Goal: Book appointment/travel/reservation

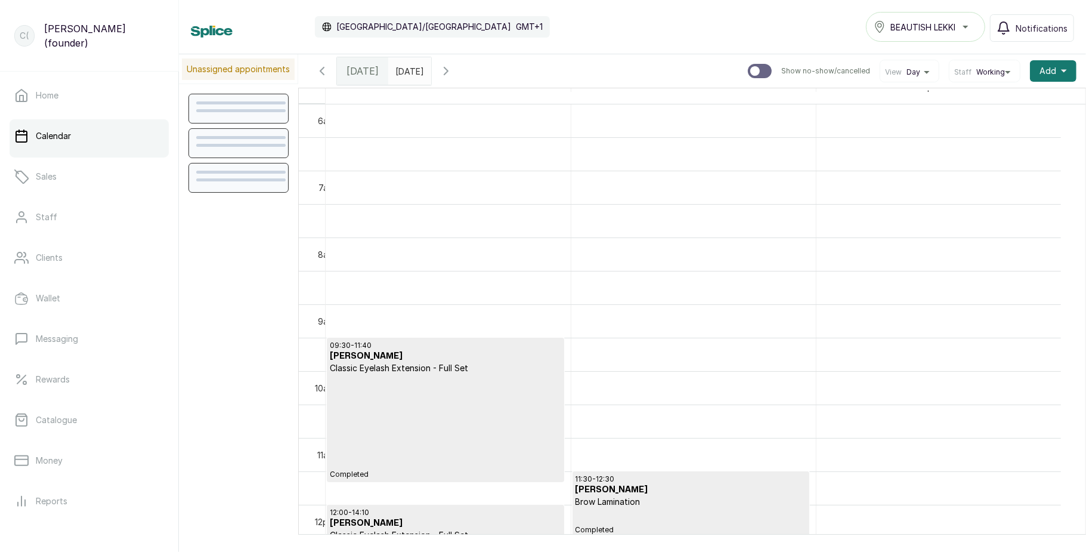
scroll to position [402, 0]
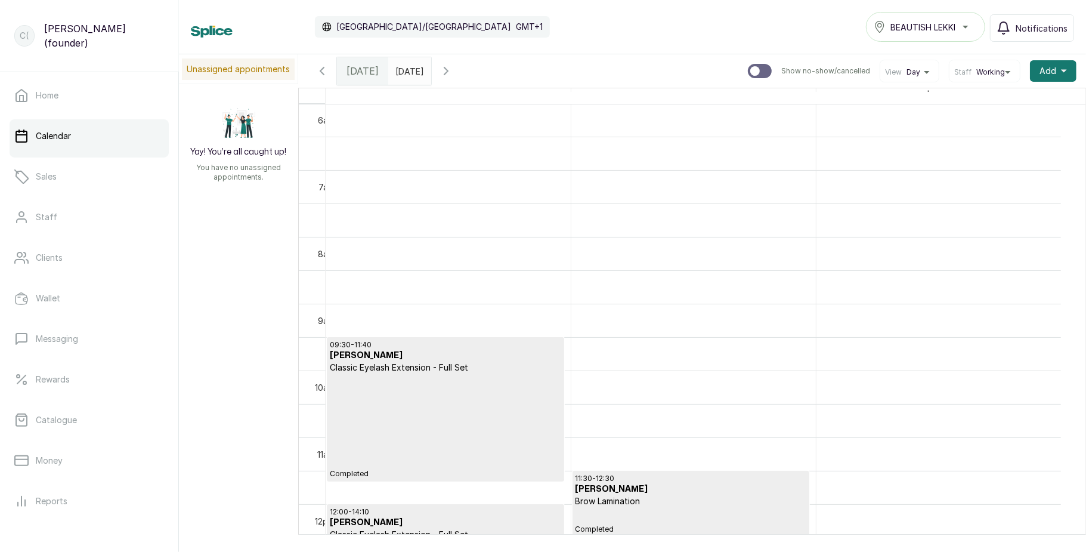
type input "dd/MM/yyyy"
click at [408, 72] on input "dd/MM/yyyy" at bounding box center [398, 68] width 19 height 20
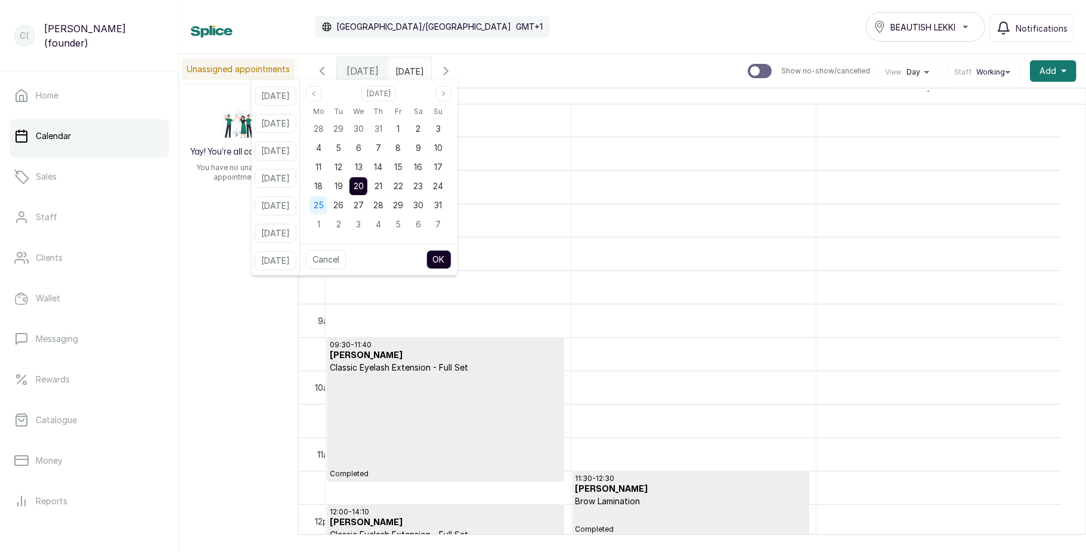
click at [324, 205] on span "25" at bounding box center [319, 205] width 10 height 10
click at [446, 256] on button "OK" at bounding box center [438, 259] width 25 height 19
type input "[DATE]"
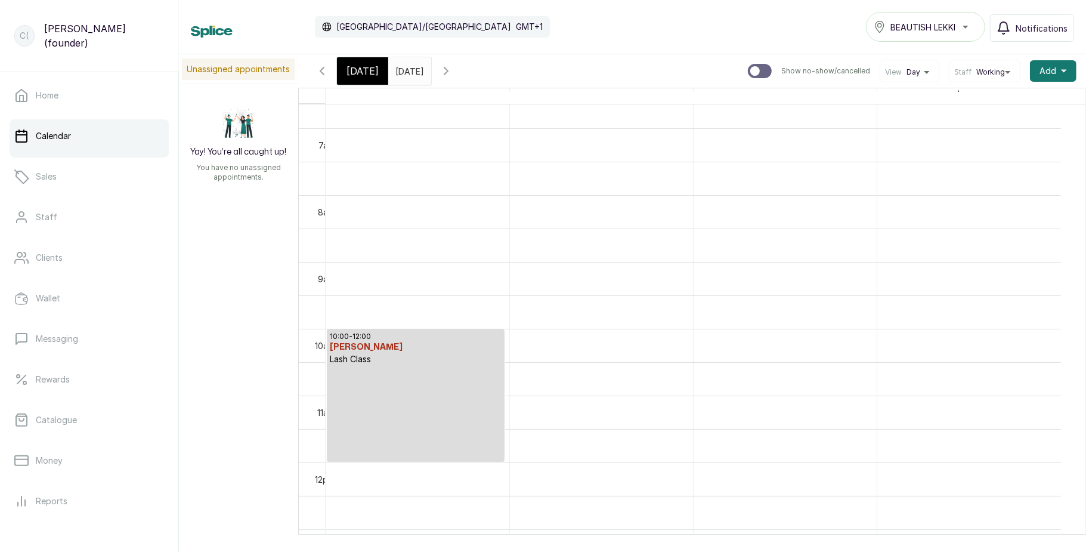
scroll to position [431, 0]
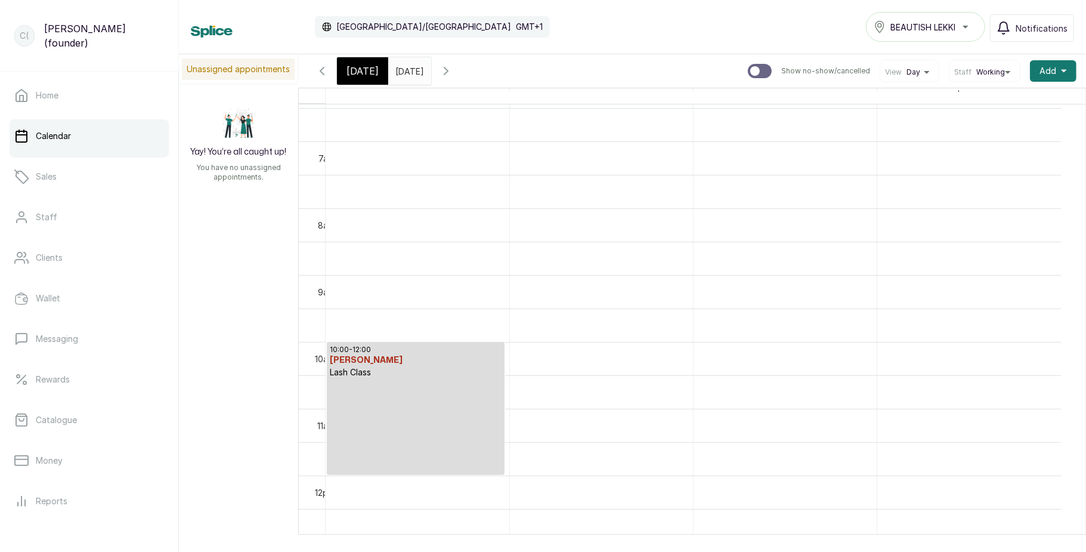
click at [453, 72] on icon "button" at bounding box center [446, 71] width 14 height 14
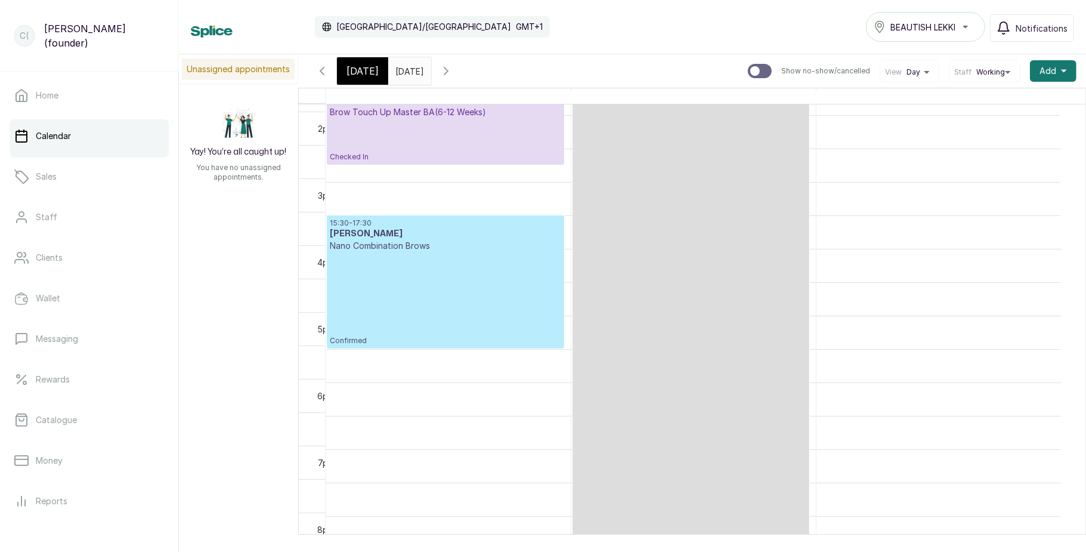
scroll to position [924, 0]
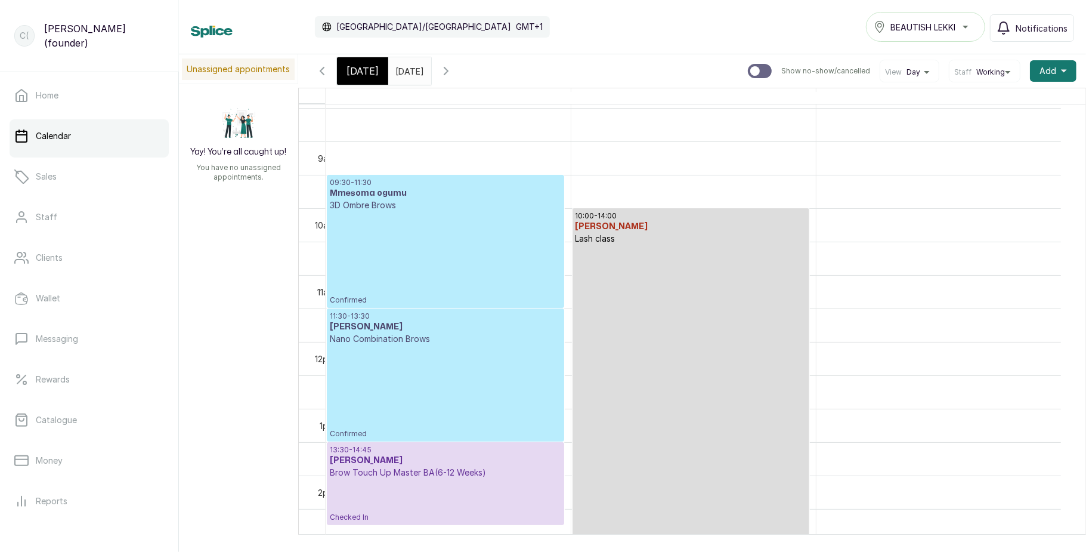
click at [448, 73] on icon "button" at bounding box center [446, 70] width 4 height 7
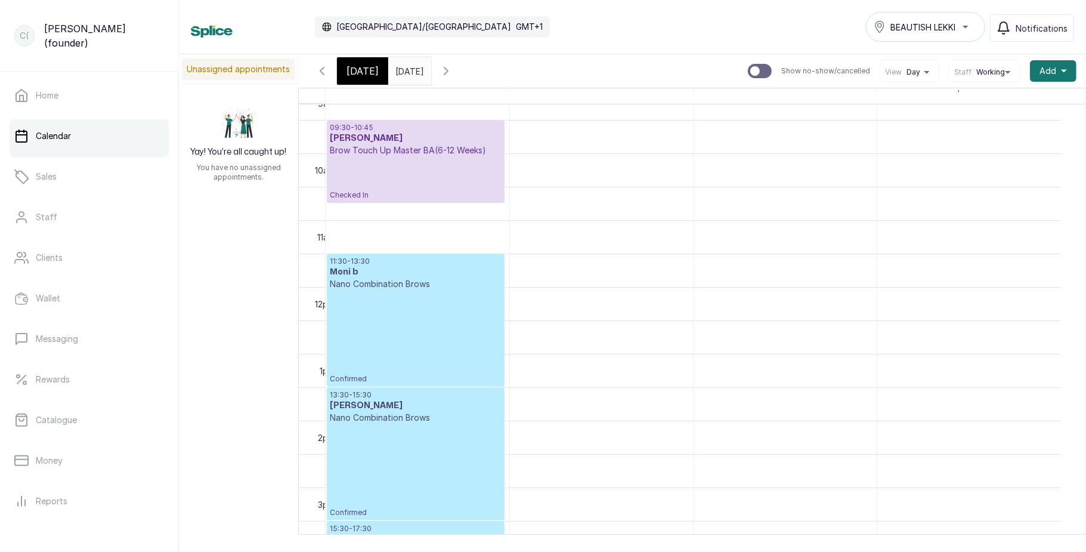
scroll to position [754, 0]
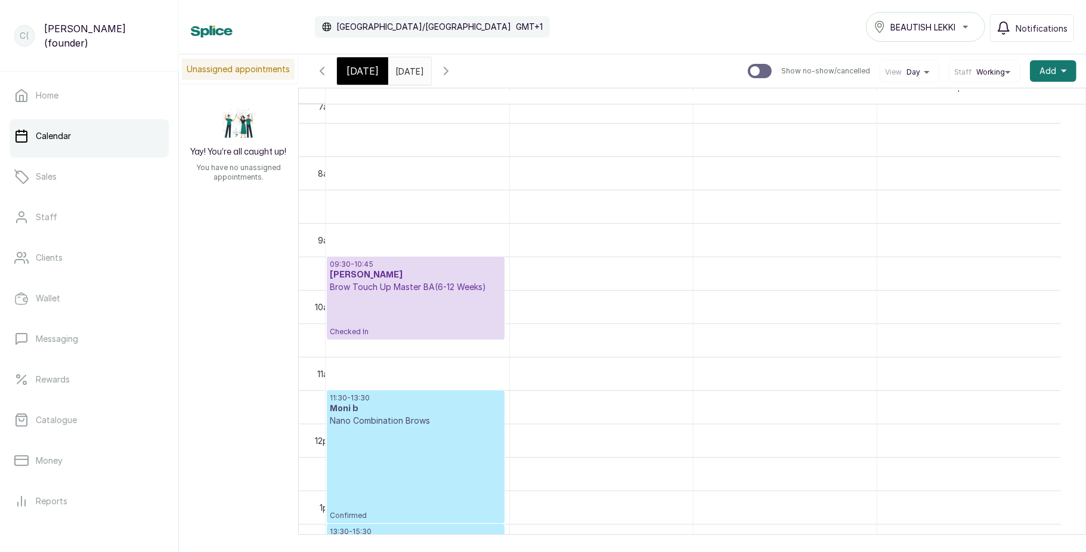
click at [453, 72] on icon "button" at bounding box center [446, 71] width 14 height 14
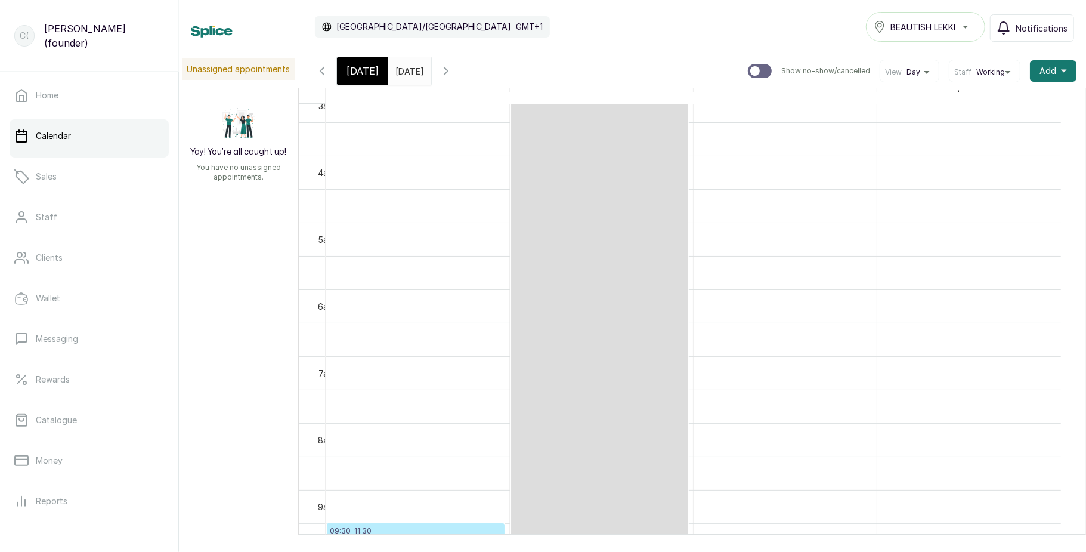
scroll to position [0, 0]
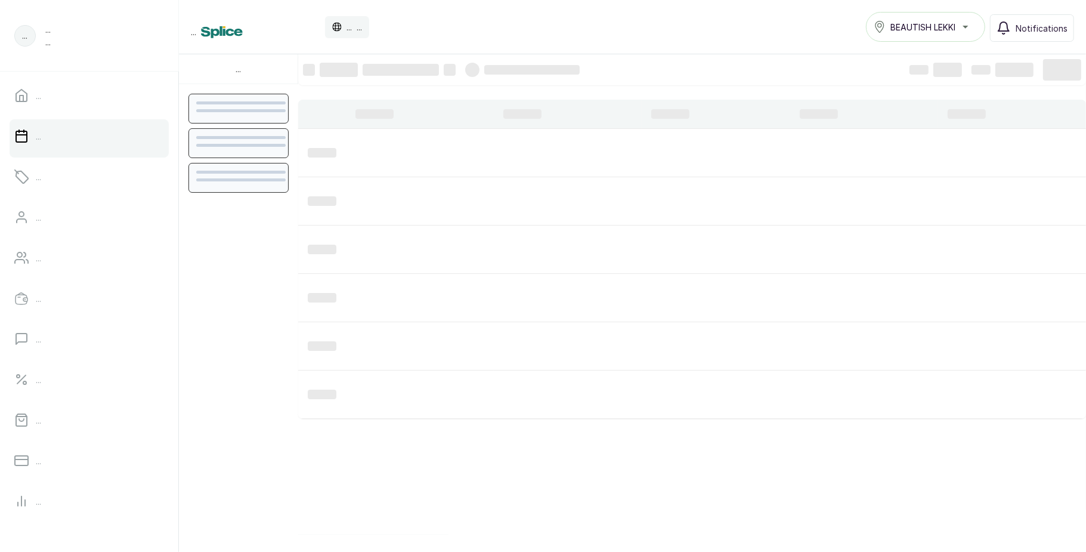
scroll to position [402, 0]
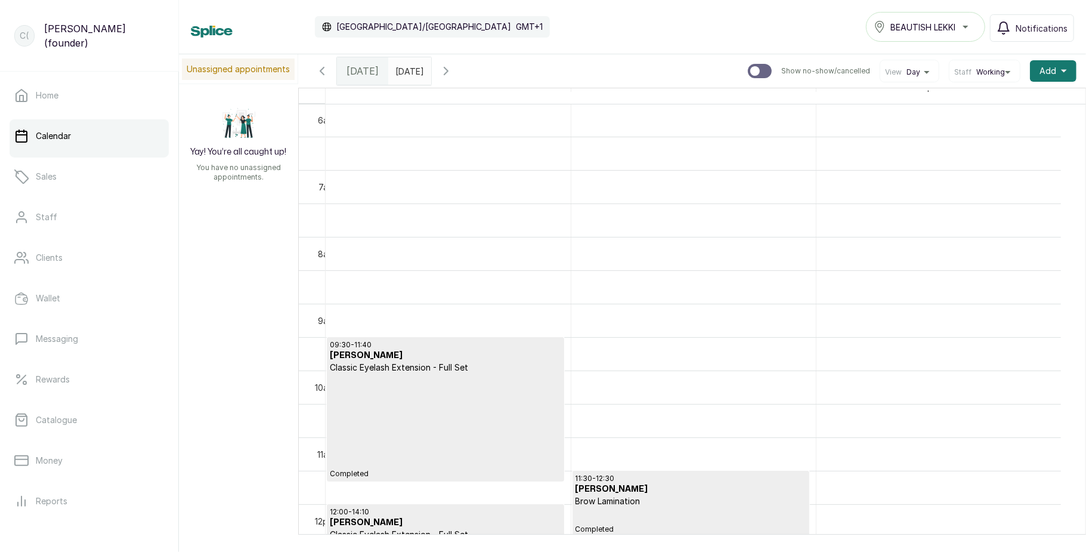
type input "dd/MM/yyyy"
click at [408, 75] on input "dd/MM/yyyy" at bounding box center [398, 68] width 19 height 20
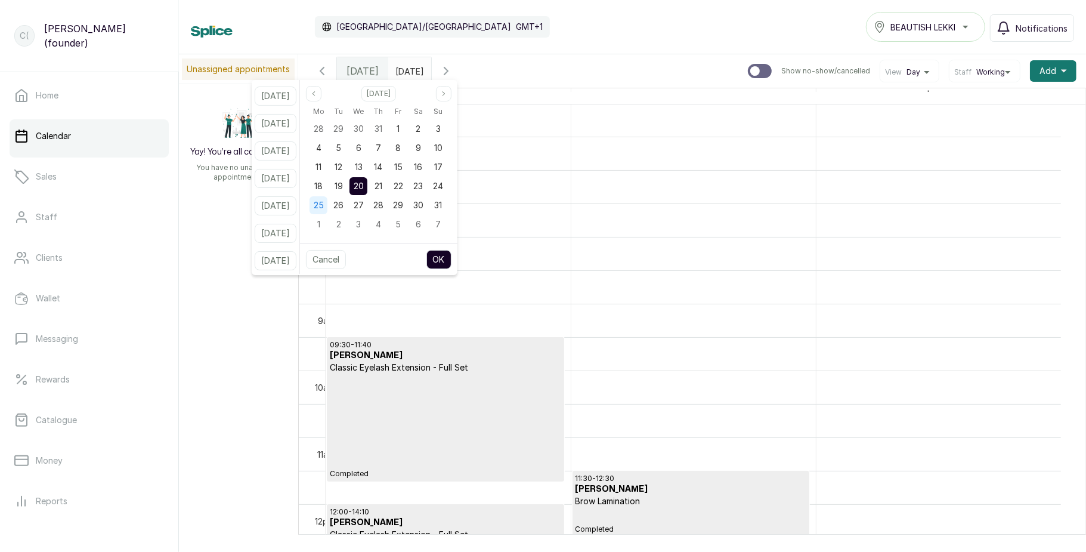
click at [324, 205] on span "25" at bounding box center [319, 205] width 10 height 10
click at [451, 259] on button "OK" at bounding box center [438, 259] width 25 height 19
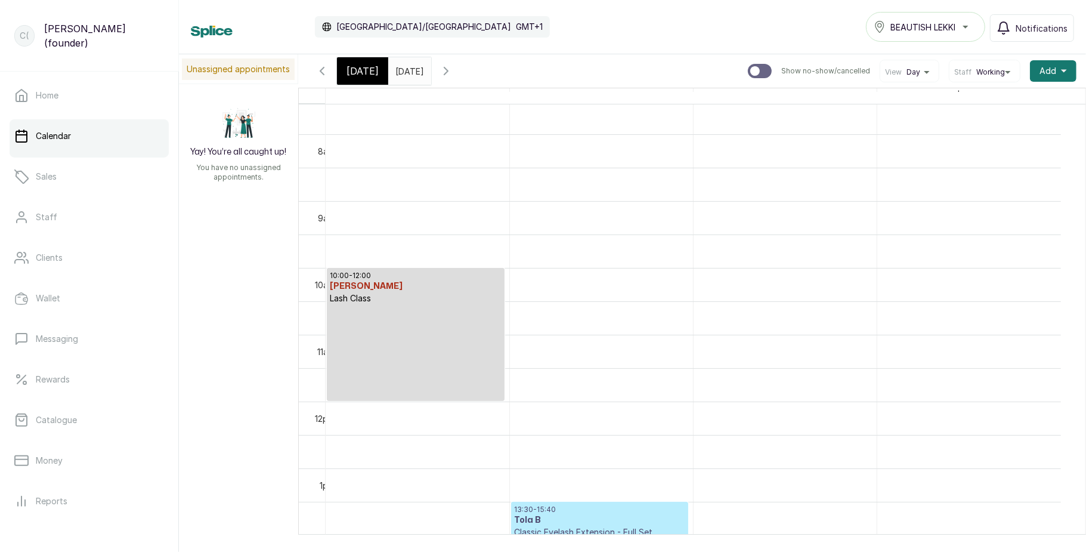
scroll to position [472, 0]
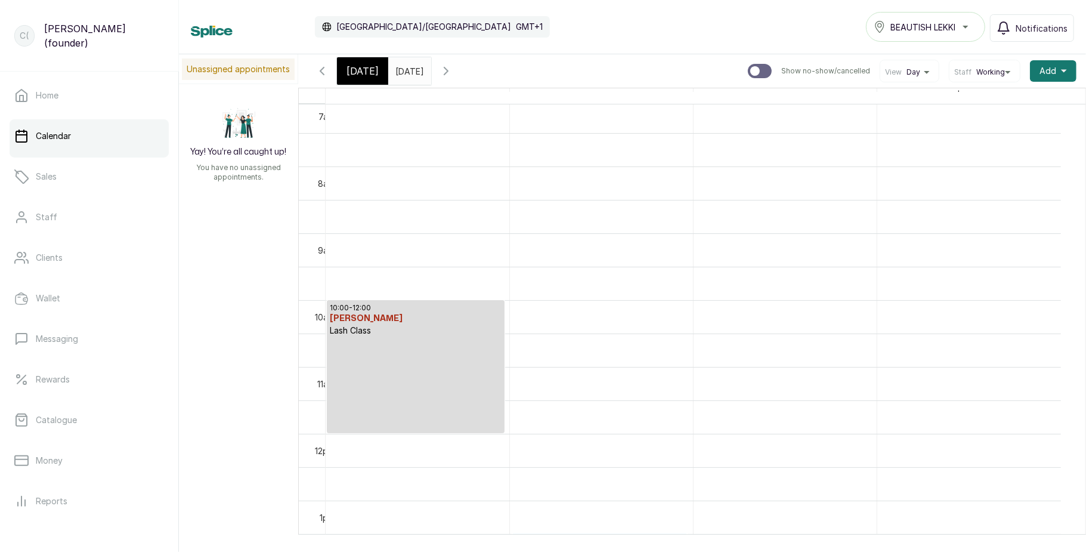
click at [431, 79] on div "[DATE]" at bounding box center [409, 67] width 43 height 21
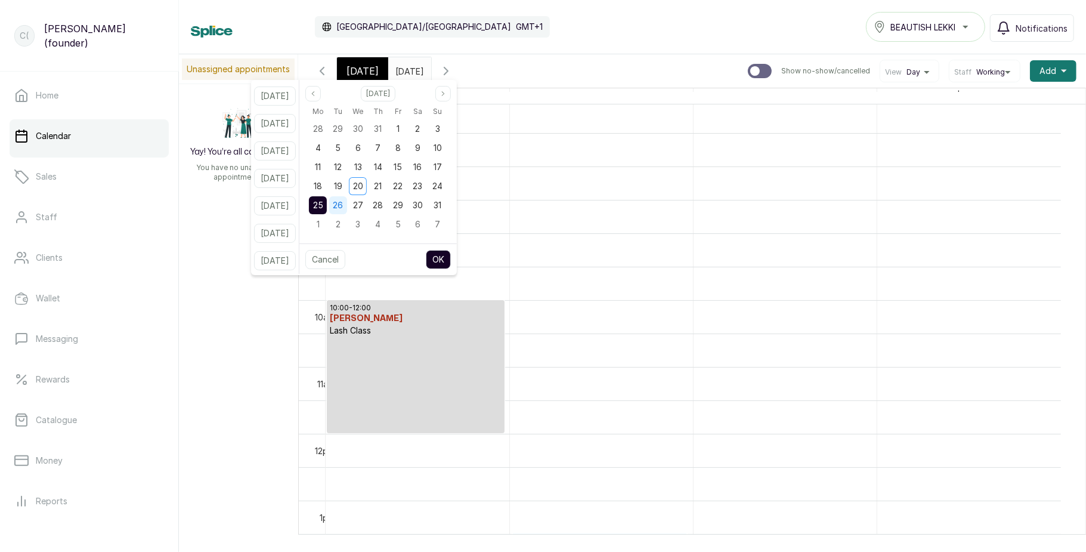
click at [343, 202] on span "26" at bounding box center [338, 205] width 10 height 10
click at [451, 261] on button "OK" at bounding box center [438, 259] width 25 height 19
type input "[DATE]"
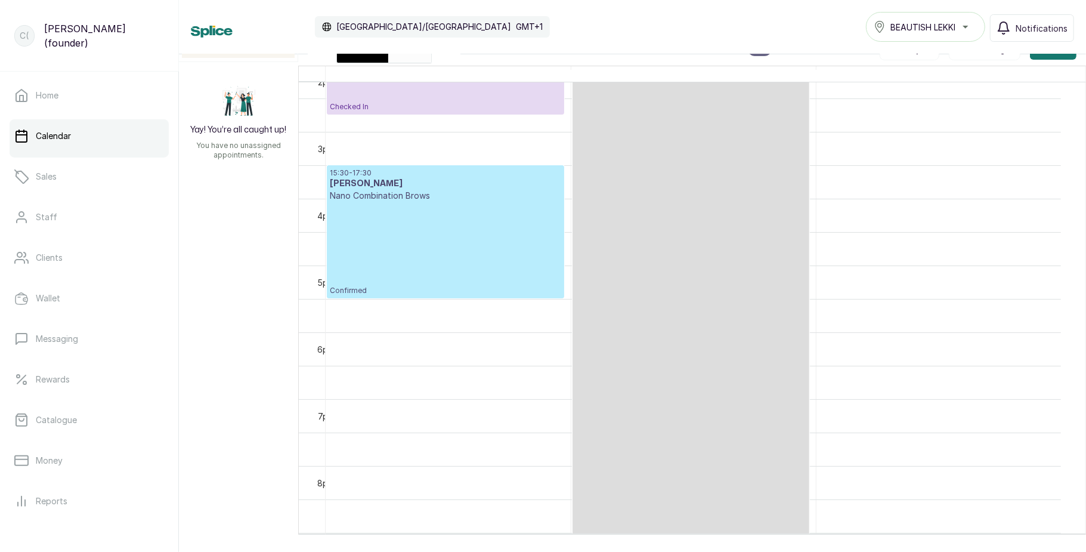
scroll to position [947, 0]
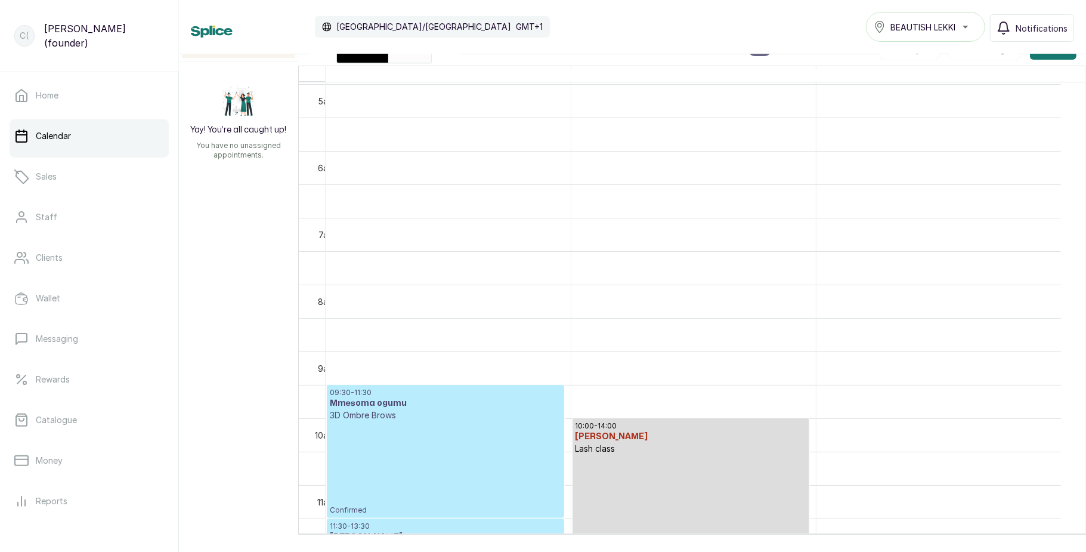
click at [666, 446] on p "Lash class" at bounding box center [691, 449] width 231 height 12
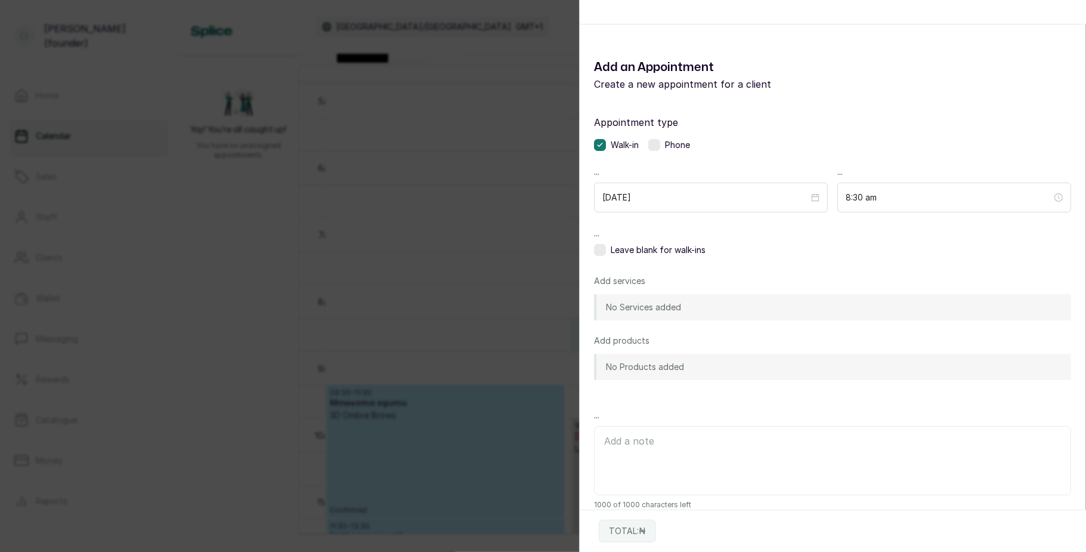
click at [466, 111] on div "Add Appointment Add an Appointment Create a new appointment for a client Appoin…" at bounding box center [543, 276] width 1086 height 552
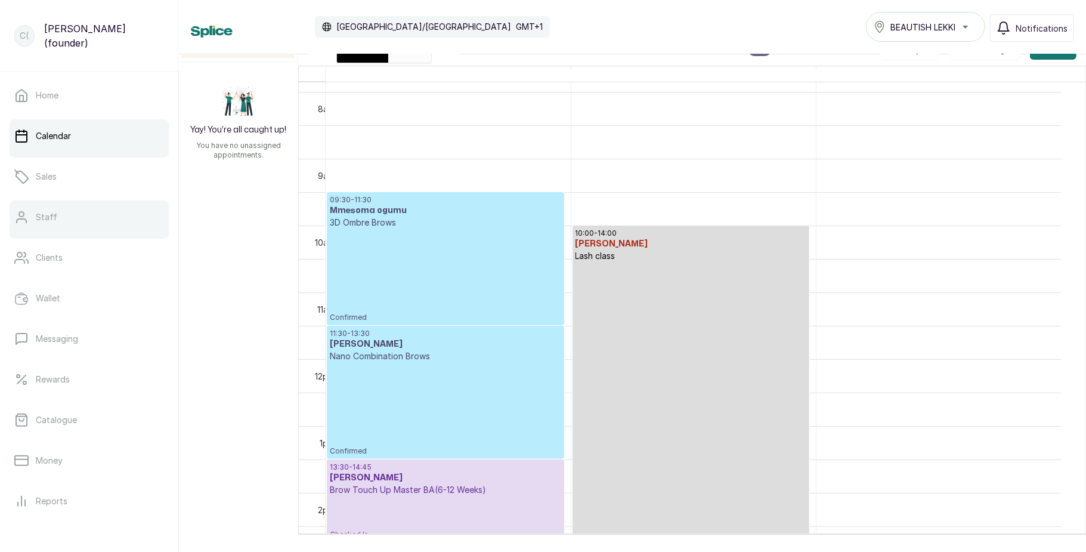
click at [86, 213] on link "Staff" at bounding box center [89, 216] width 159 height 33
